Goal: Navigation & Orientation: Find specific page/section

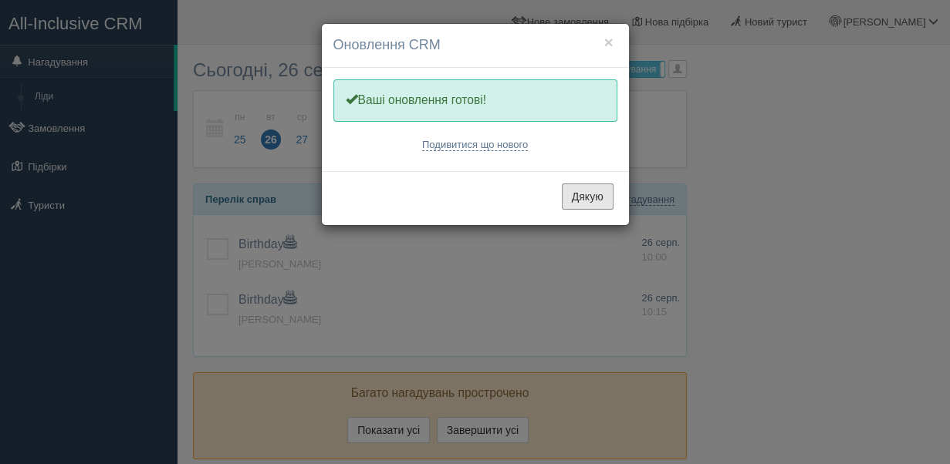
click at [582, 193] on button "Дякую" at bounding box center [588, 197] width 52 height 26
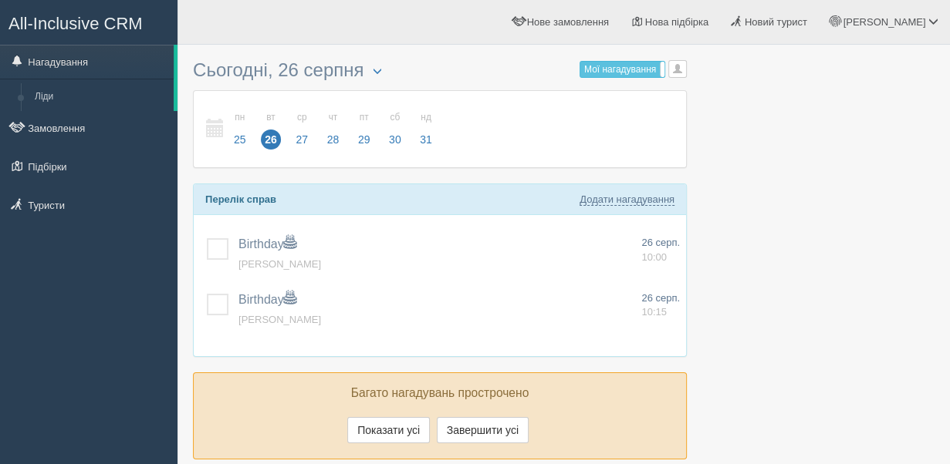
click at [64, 133] on link "Замовлення" at bounding box center [88, 128] width 177 height 34
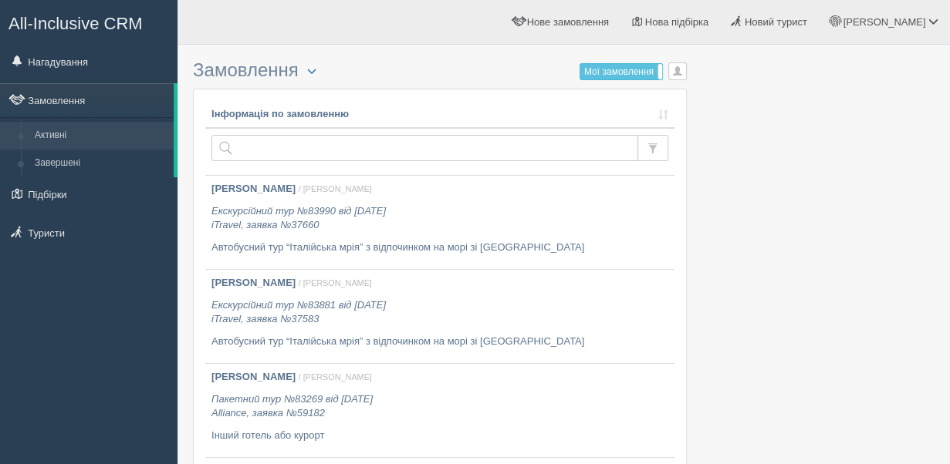
click at [116, 105] on link "Замовлення" at bounding box center [87, 100] width 174 height 34
click at [60, 198] on link "Підбірки" at bounding box center [88, 194] width 177 height 34
